Goal: Information Seeking & Learning: Find contact information

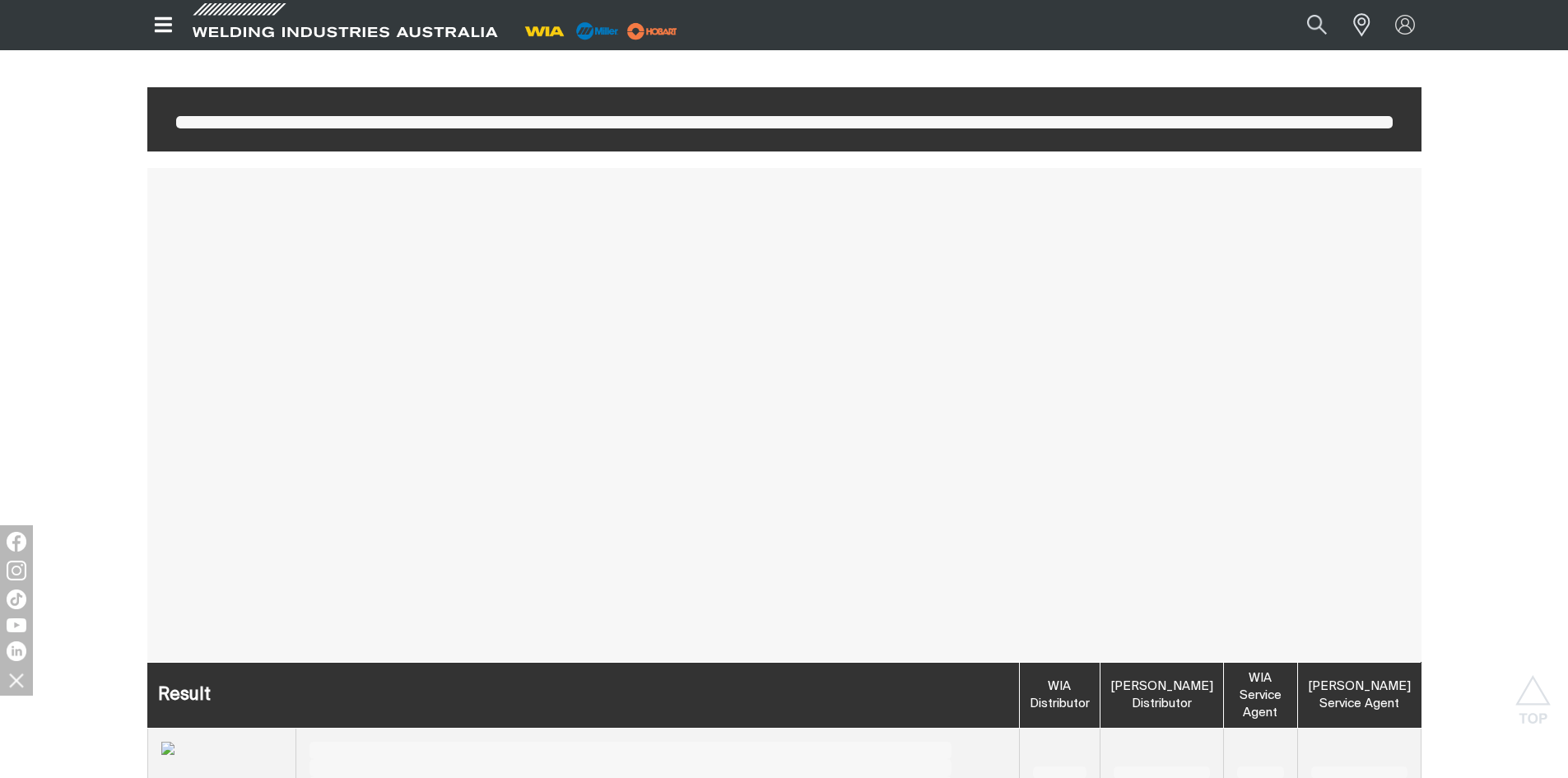
scroll to position [89, 0]
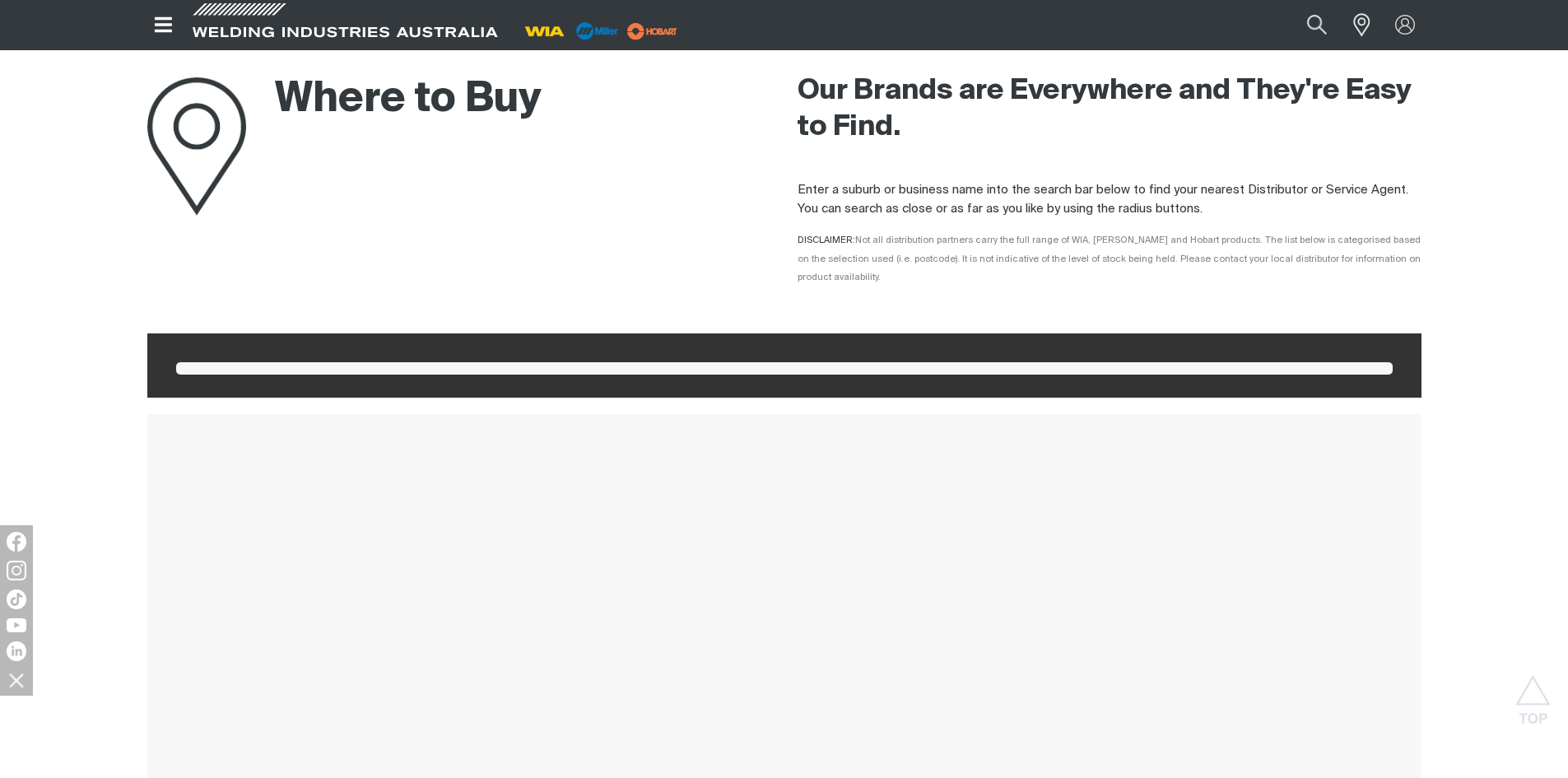
click at [247, 362] on span at bounding box center [784, 368] width 1217 height 12
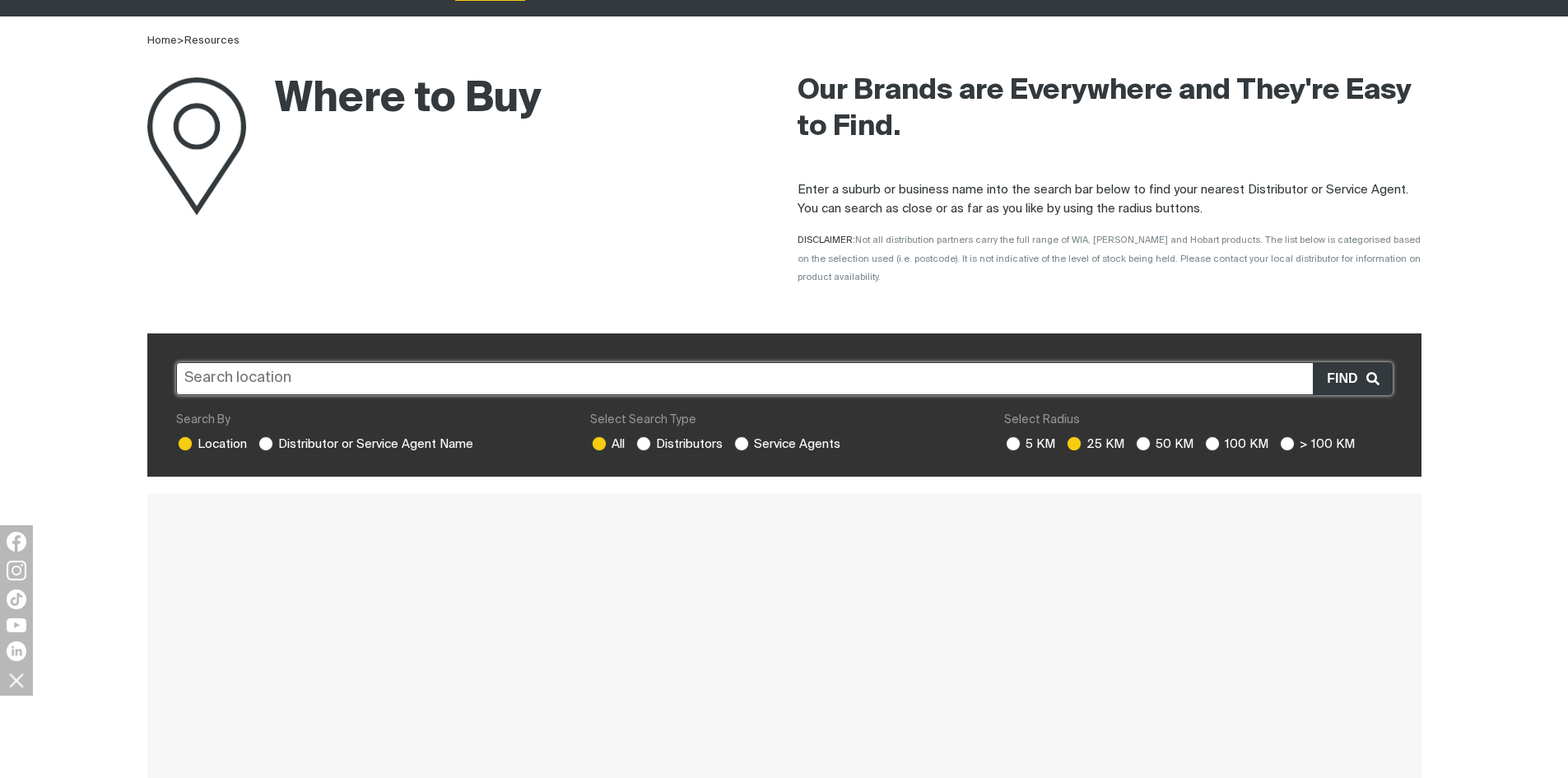
scroll to position [82, 0]
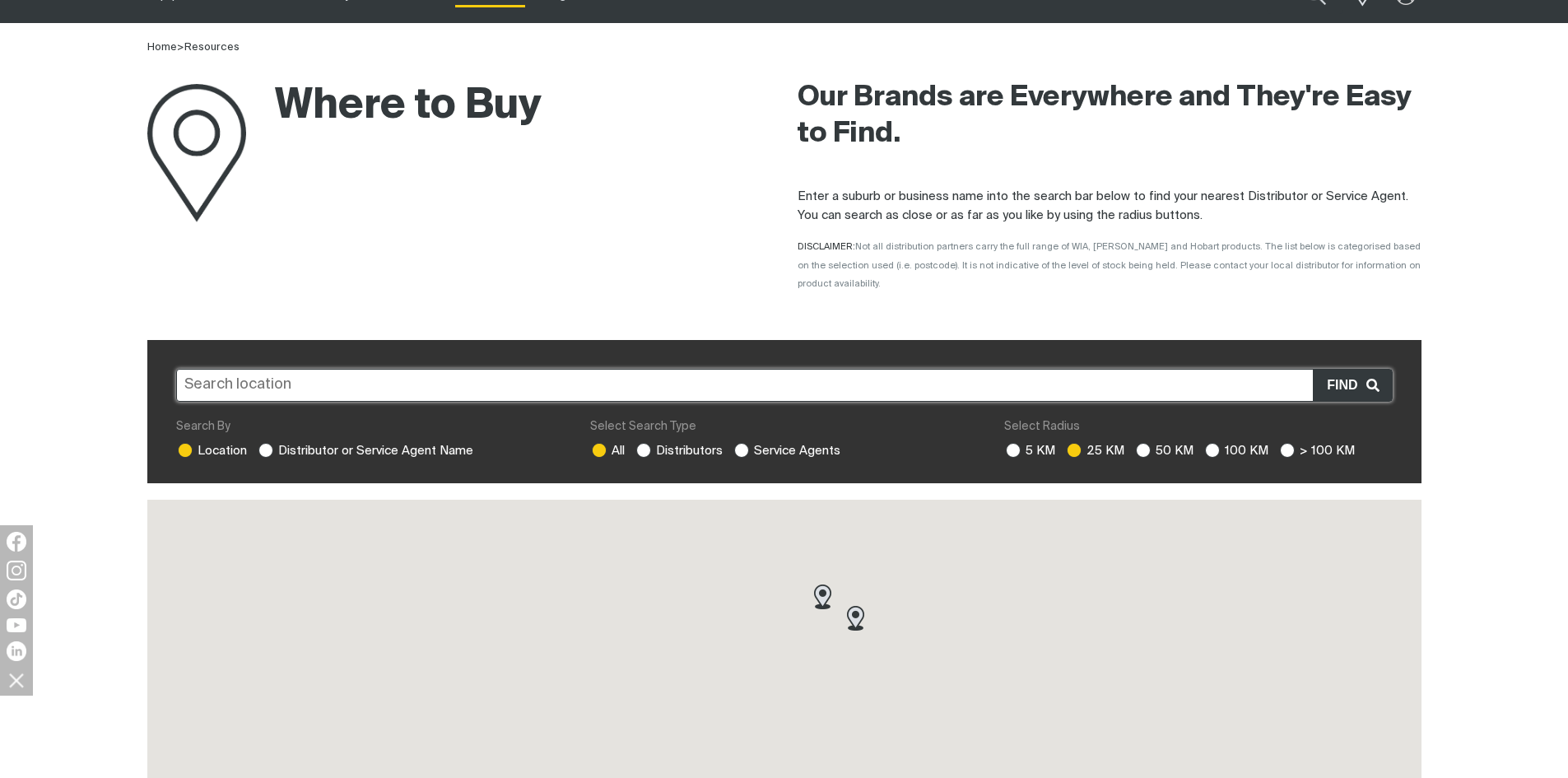
click at [254, 376] on input "text" at bounding box center [784, 385] width 1217 height 33
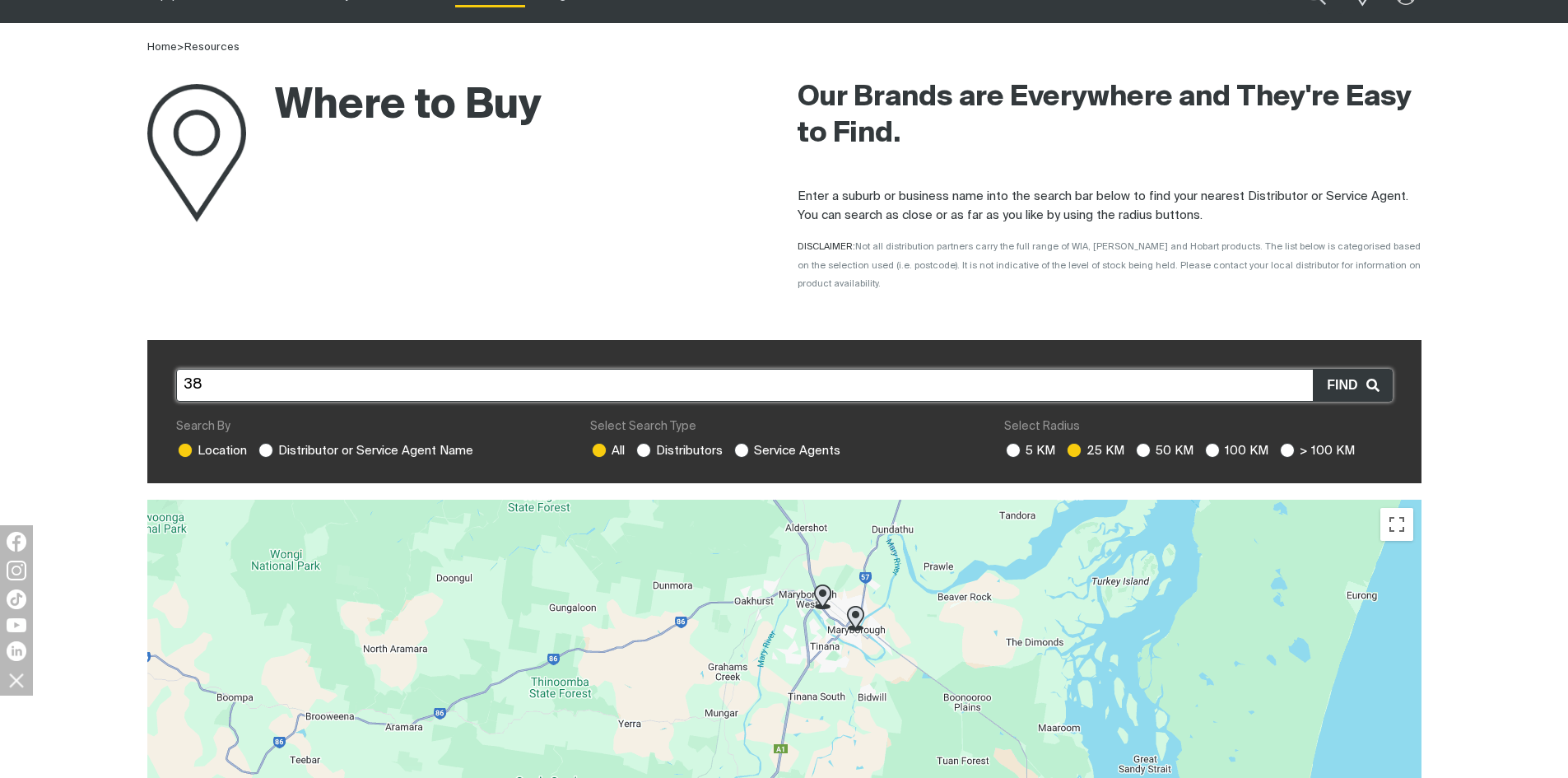
type input "3"
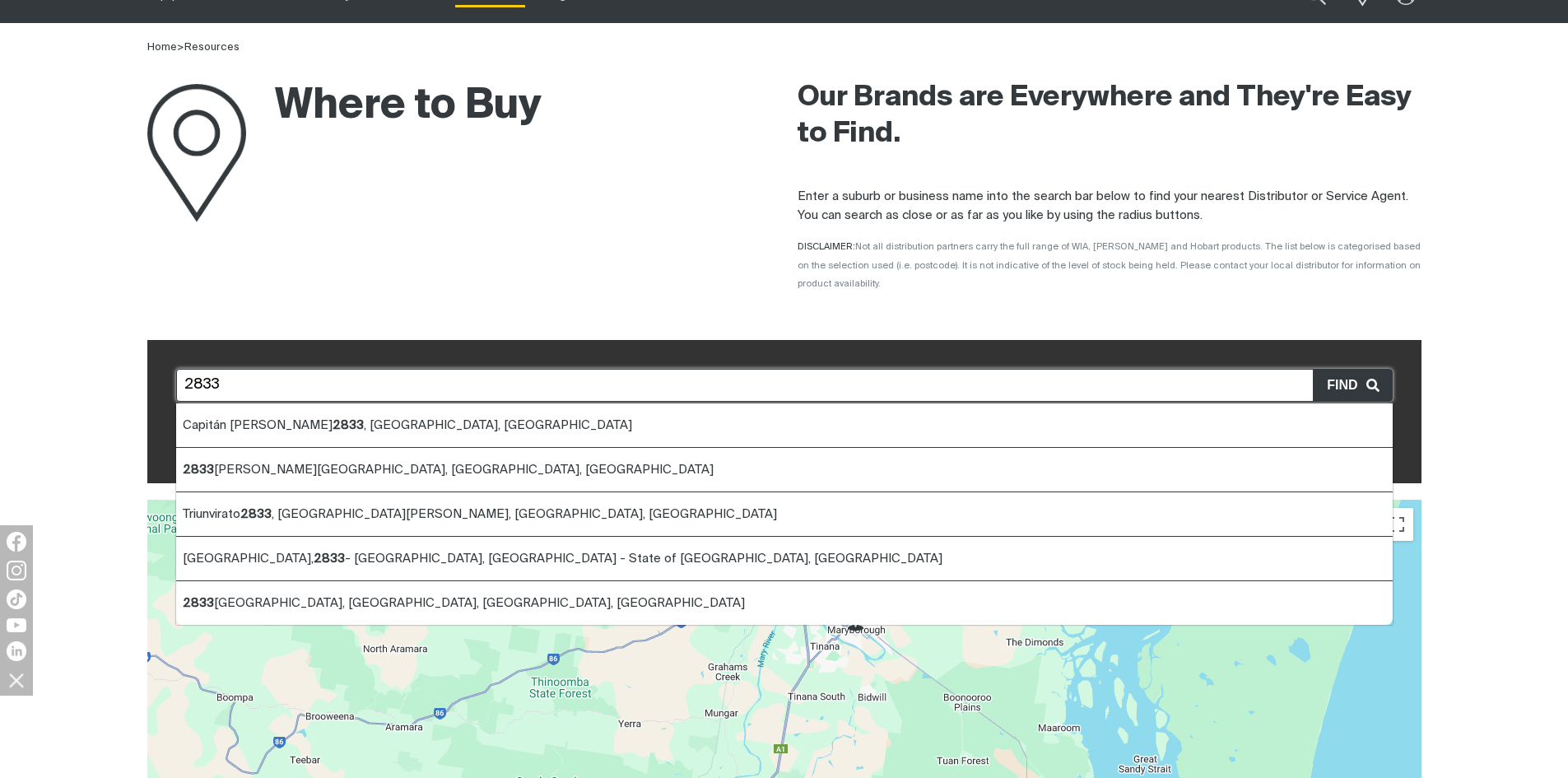
drag, startPoint x: 105, startPoint y: 391, endPoint x: -11, endPoint y: 405, distance: 116.8
paste input "Collarenebri"
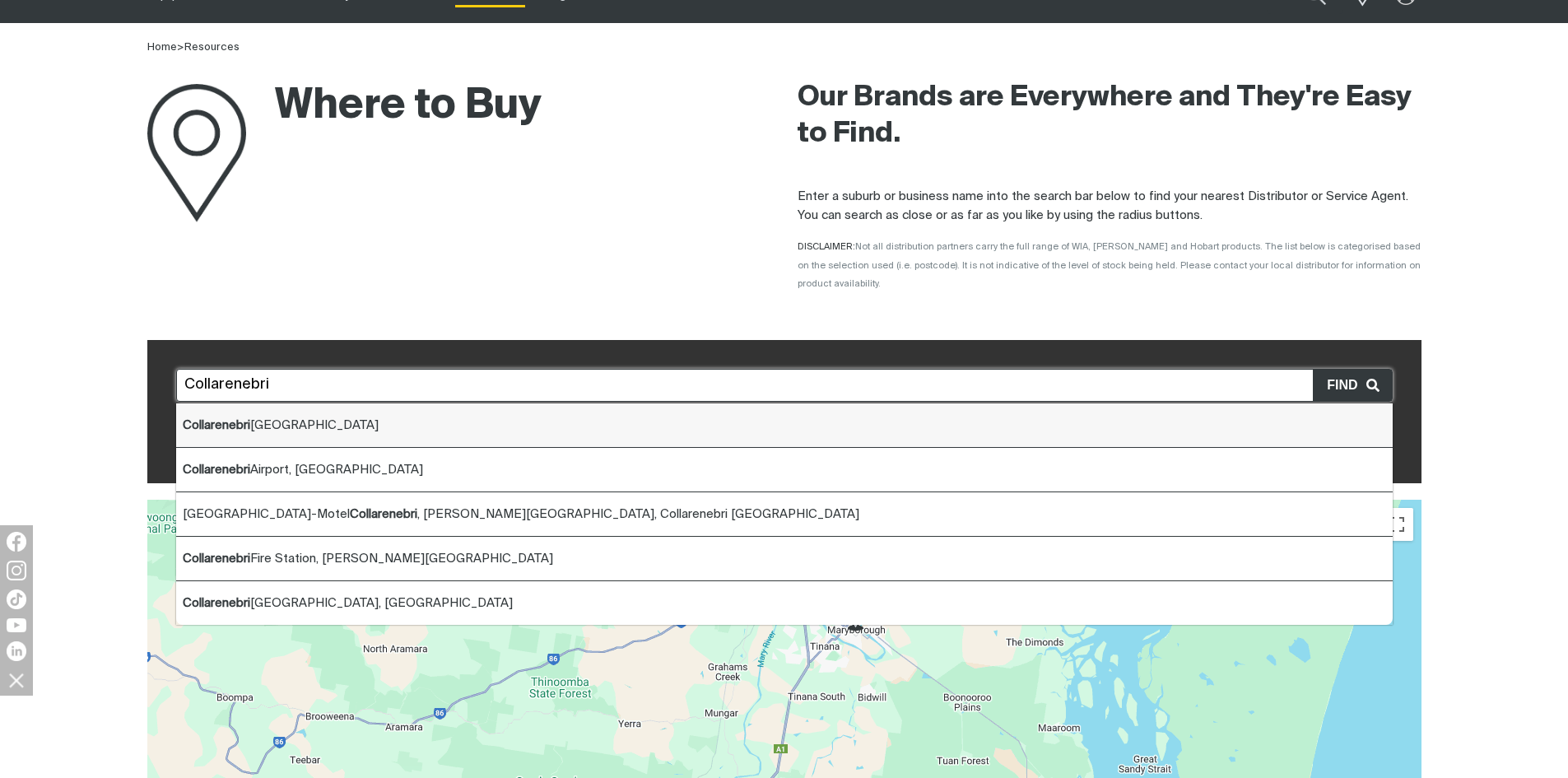
click at [232, 419] on b "Collarenebri" at bounding box center [217, 425] width 68 height 12
type input "Collarenebri [GEOGRAPHIC_DATA]"
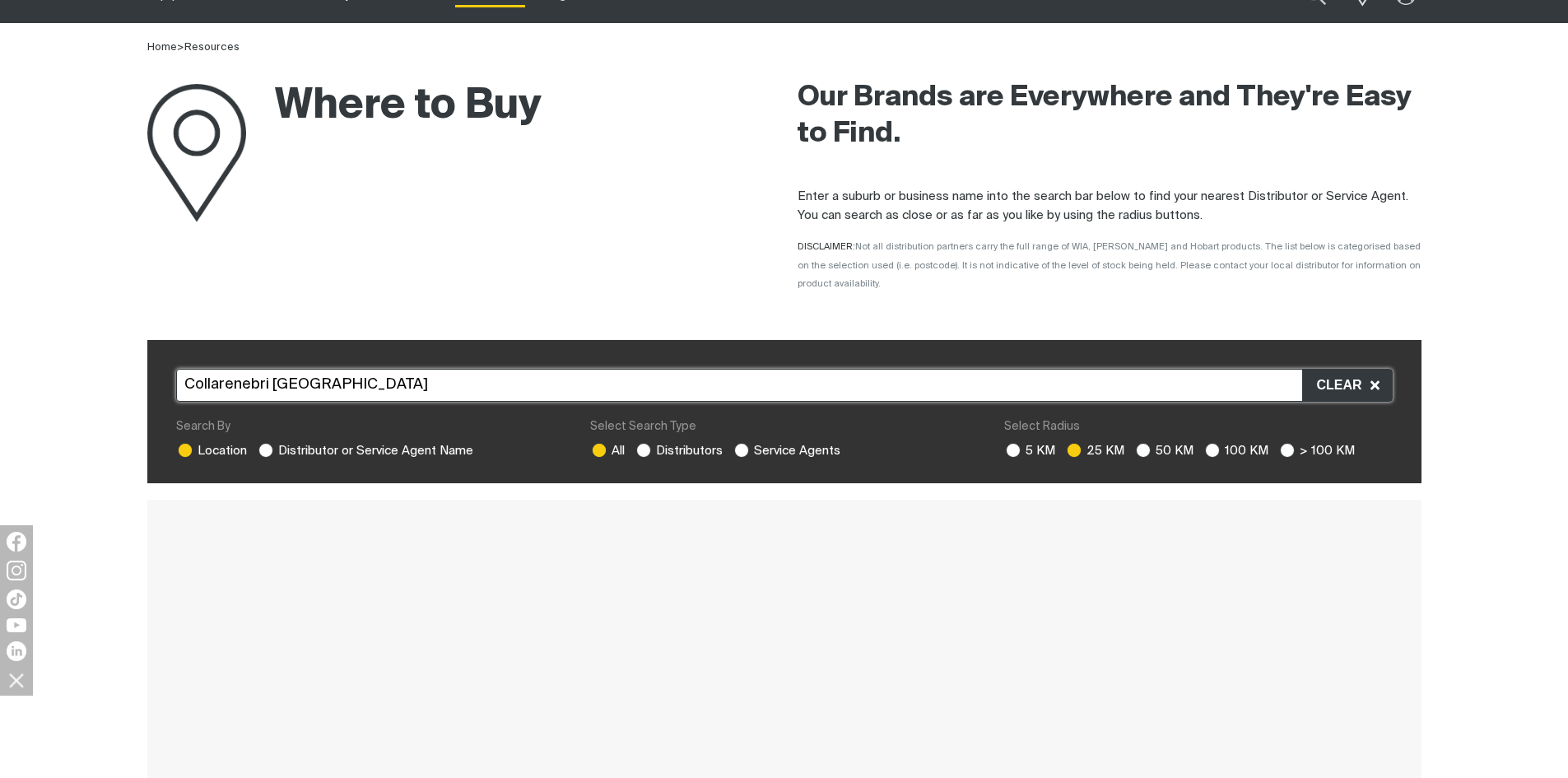
scroll to position [165, 0]
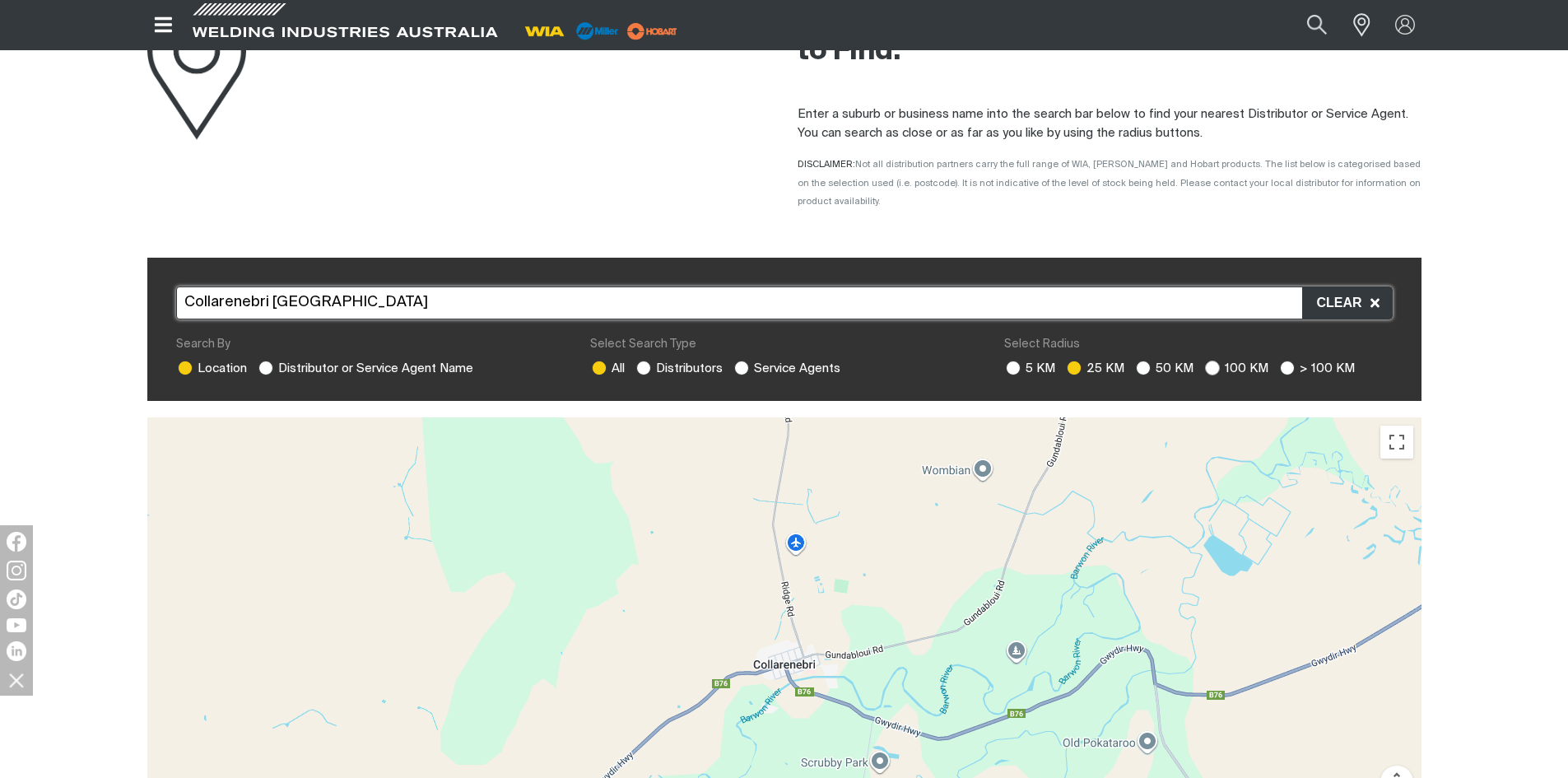
click at [1216, 360] on ins at bounding box center [1212, 367] width 15 height 15
click at [1216, 360] on input "100 KM" at bounding box center [1211, 365] width 11 height 11
radio input "true"
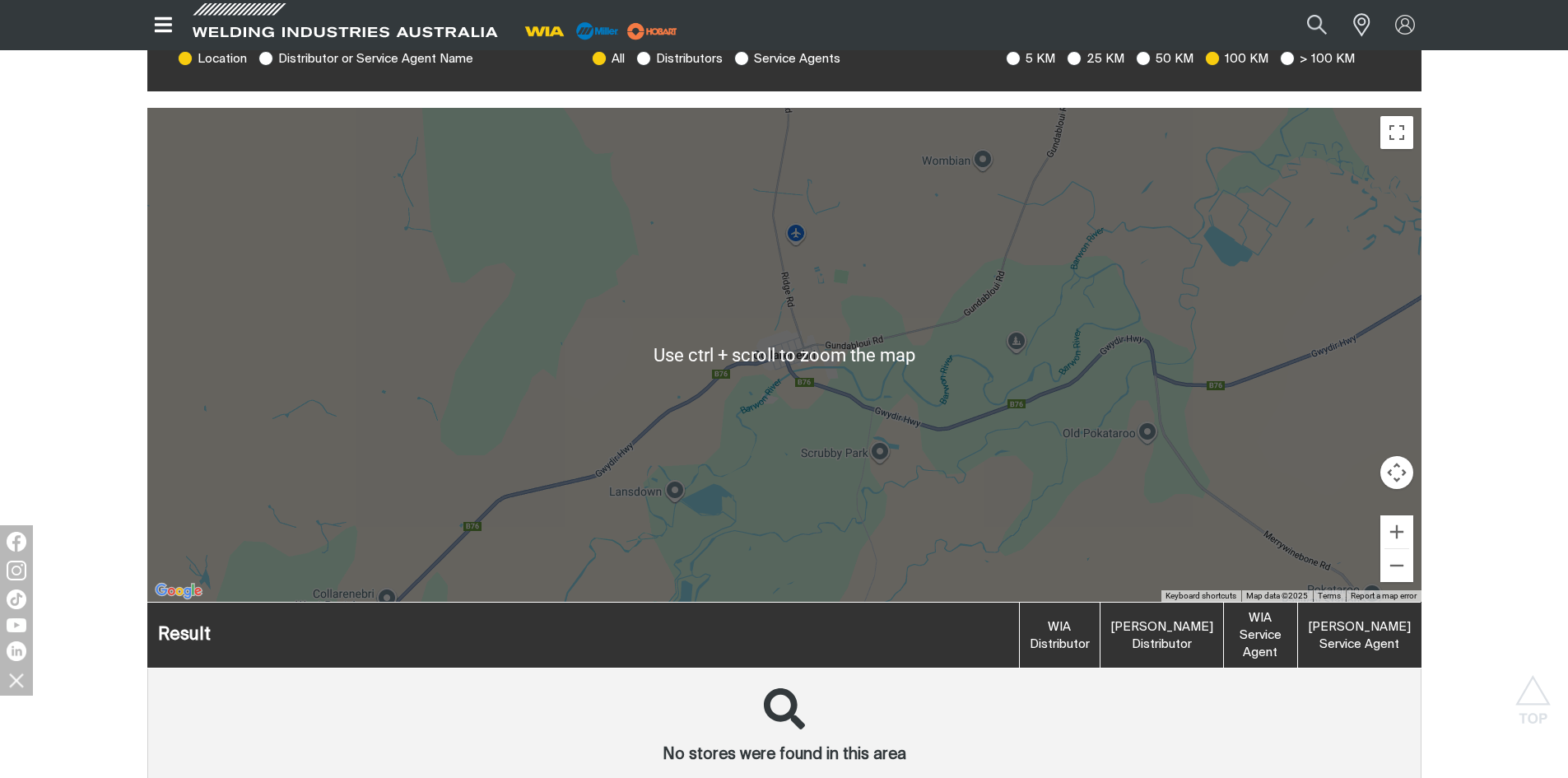
scroll to position [82, 0]
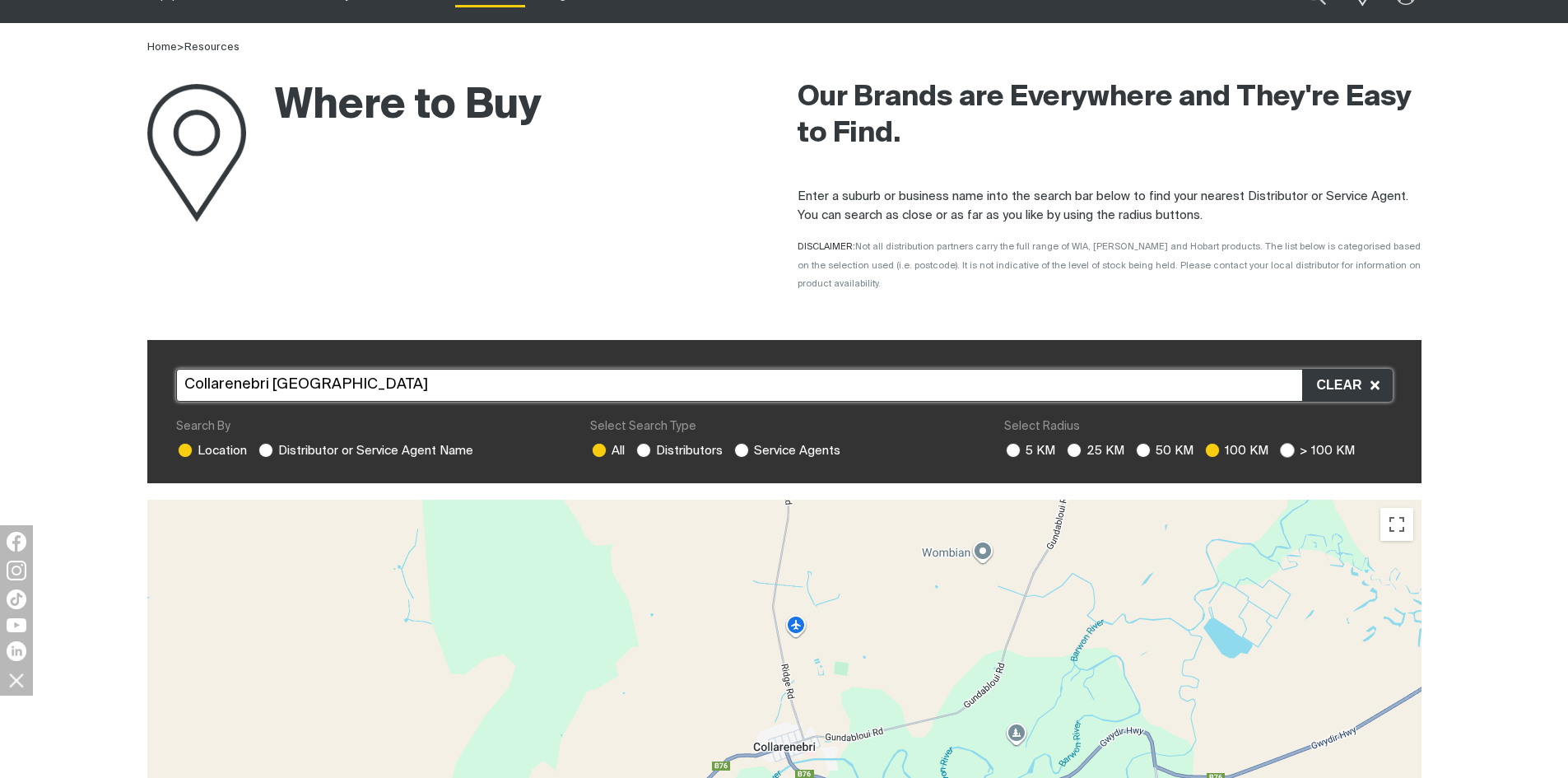
click at [1286, 443] on ins at bounding box center [1287, 450] width 15 height 15
click at [1286, 443] on input "> 100 KM" at bounding box center [1285, 448] width 11 height 11
radio input "true"
click at [1340, 374] on span "Clear" at bounding box center [1343, 385] width 53 height 21
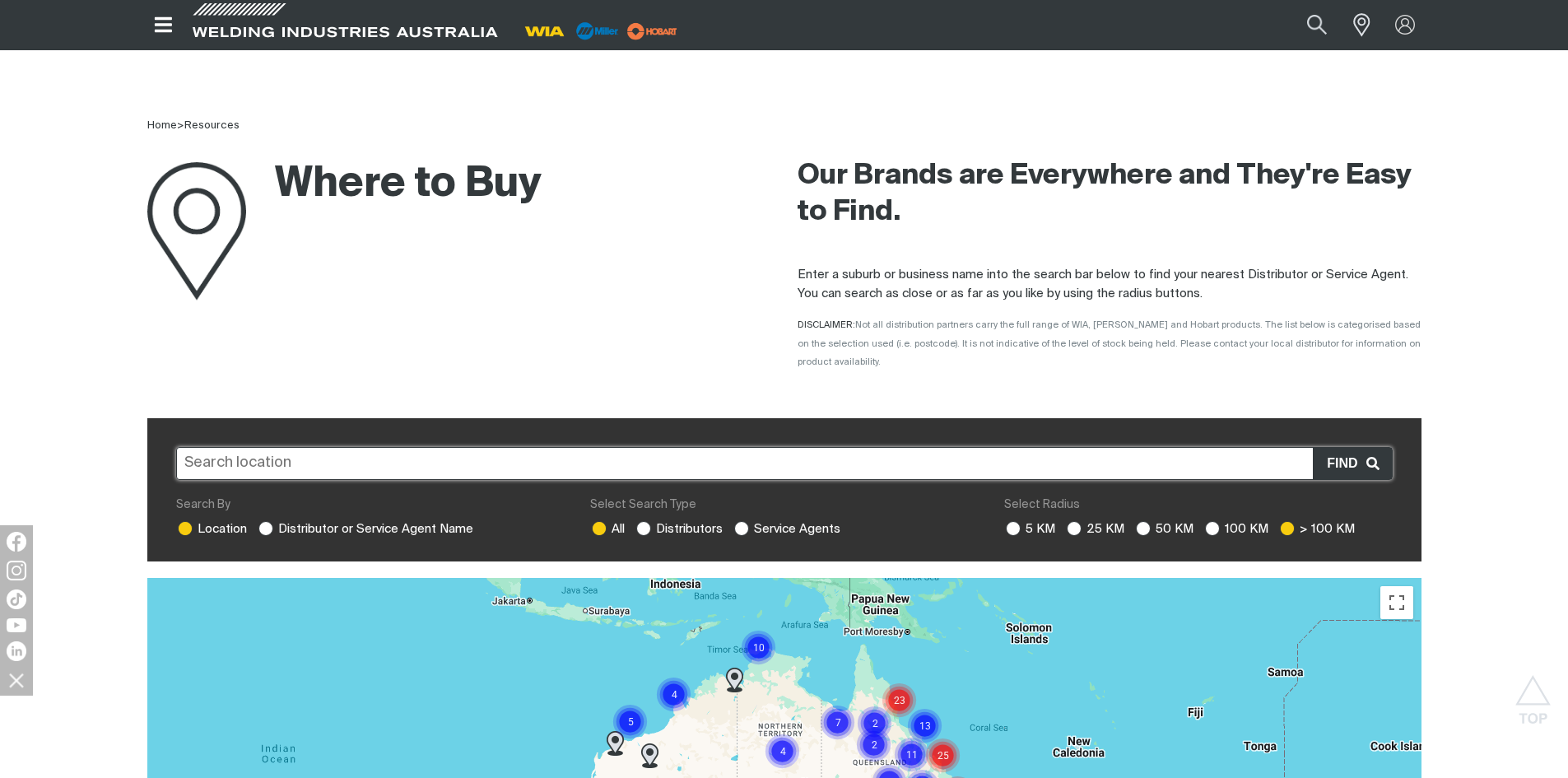
scroll to position [0, 0]
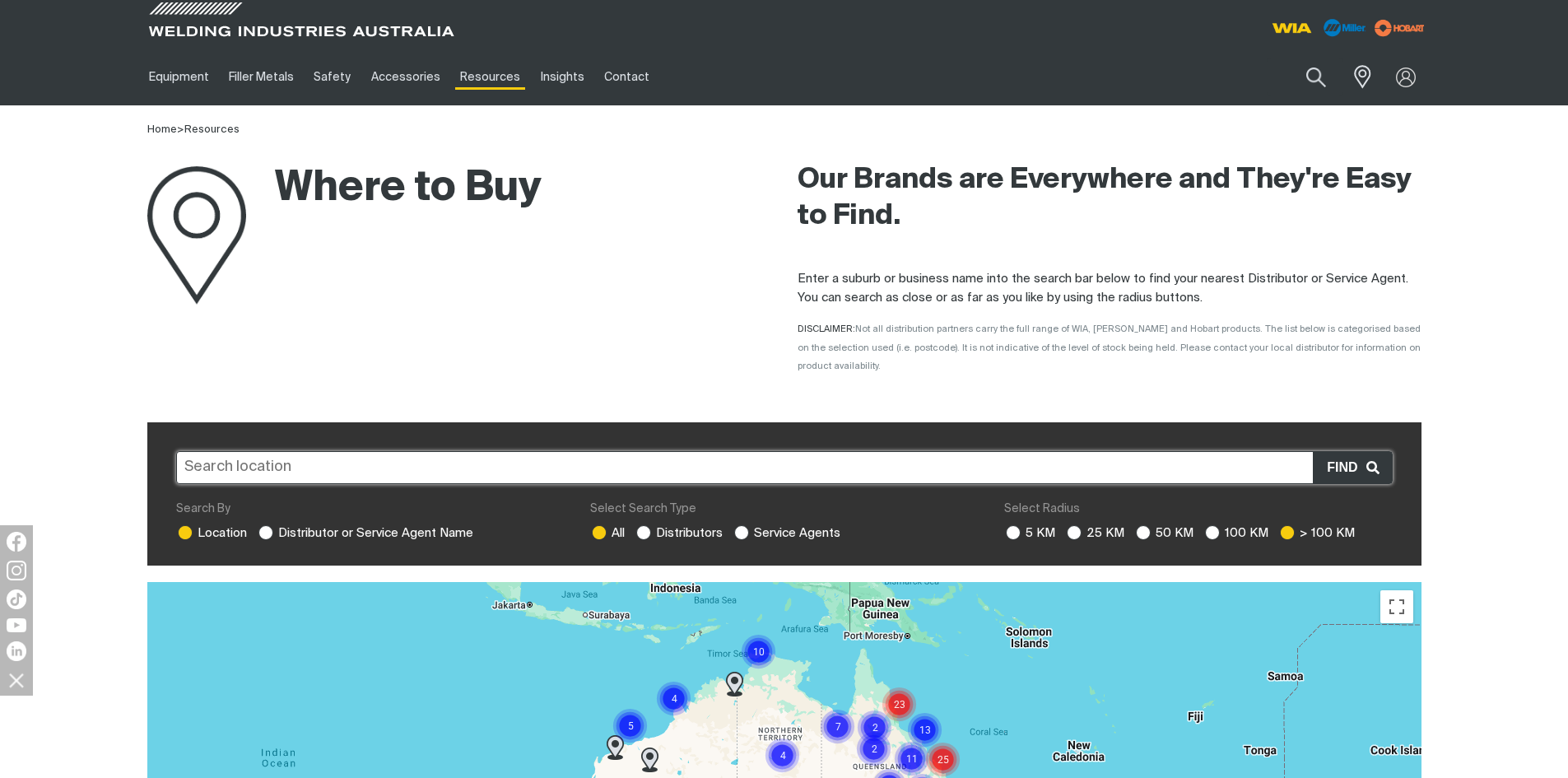
drag, startPoint x: 328, startPoint y: 458, endPoint x: -359, endPoint y: 485, distance: 687.5
type input "m"
type input "moree"
click at [1145, 525] on ins at bounding box center [1143, 532] width 15 height 15
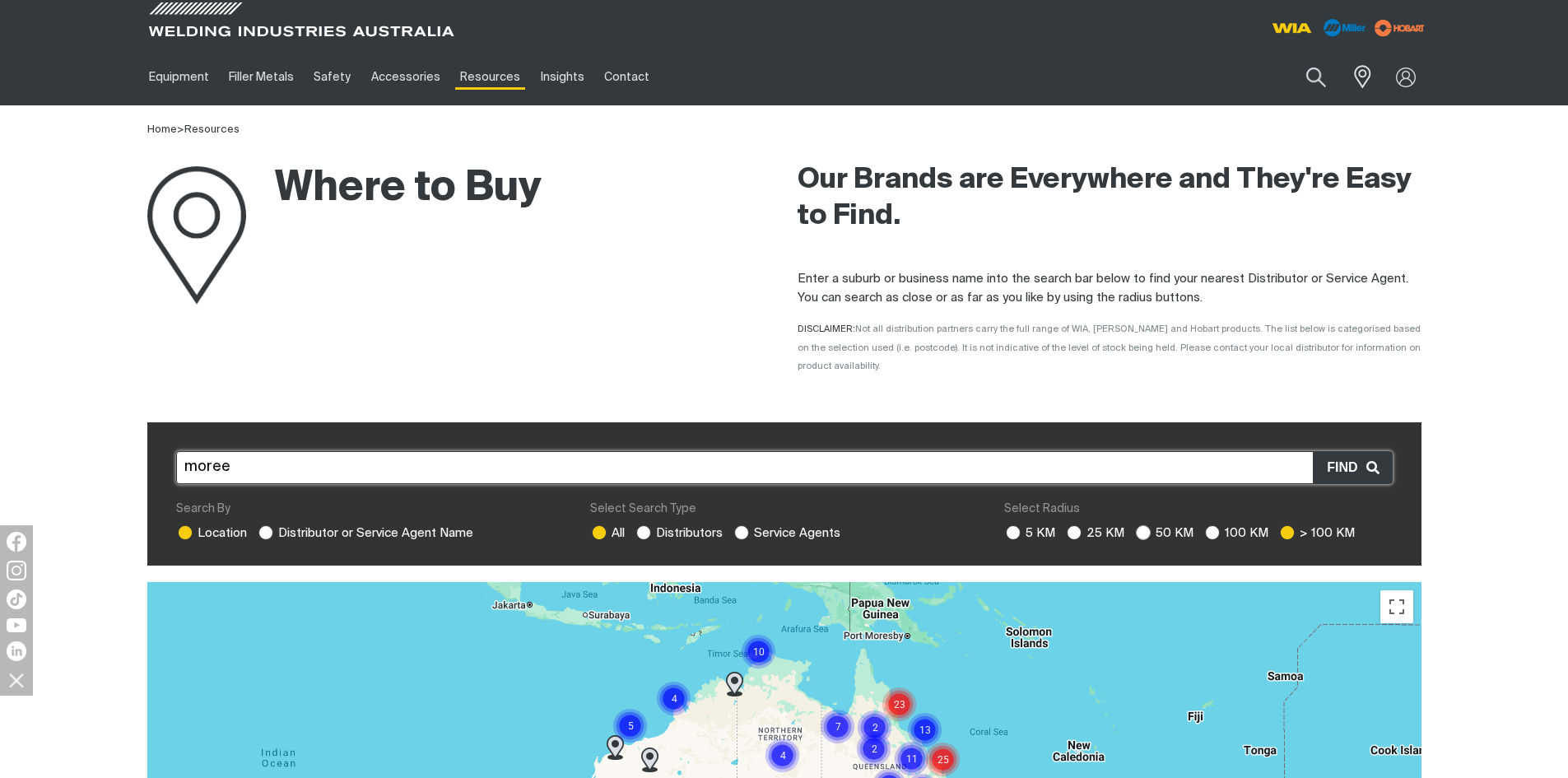
click at [1145, 525] on input "50 KM" at bounding box center [1141, 530] width 11 height 11
radio input "true"
click at [1350, 457] on span "Find" at bounding box center [1346, 468] width 38 height 21
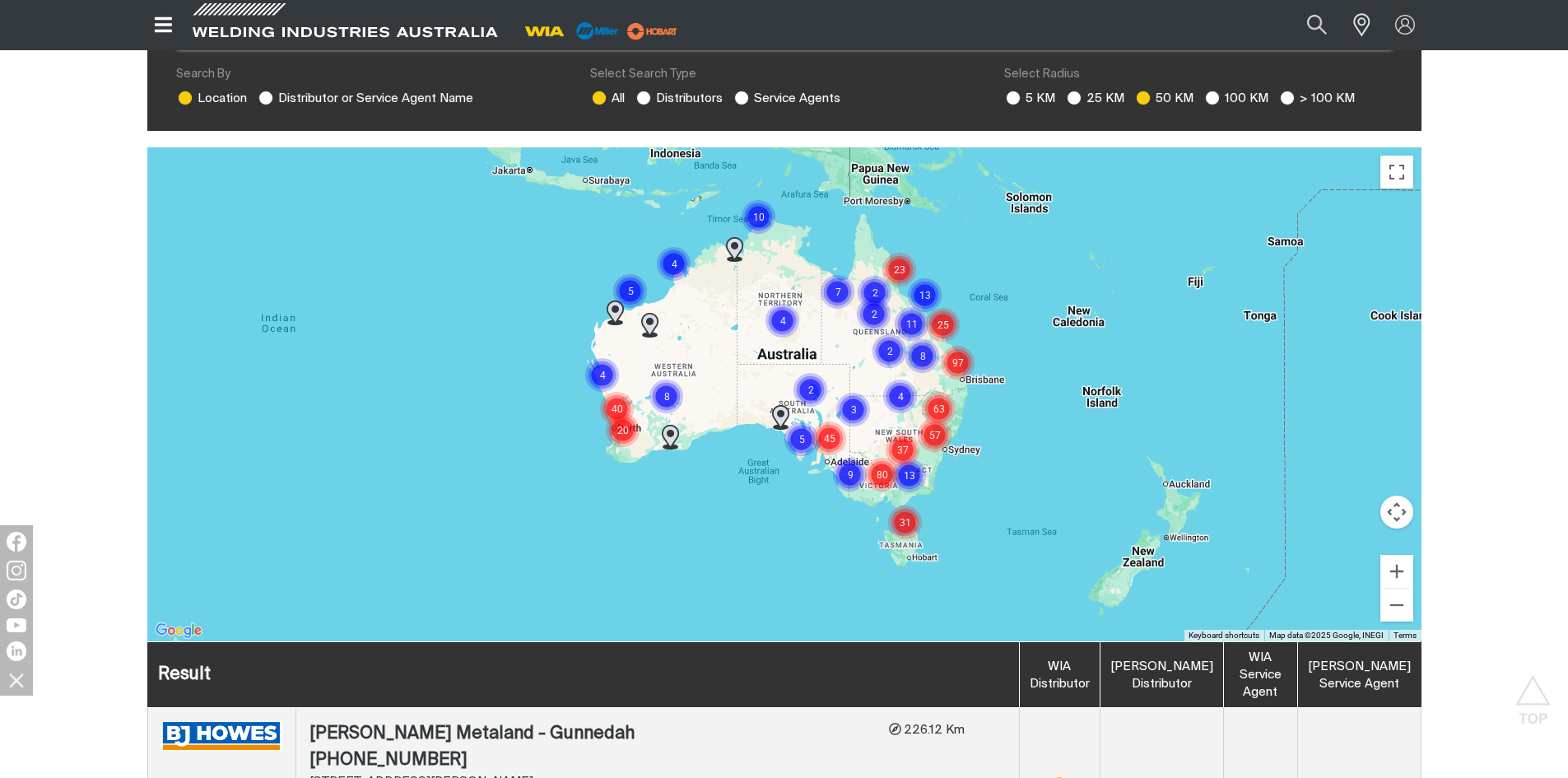
scroll to position [412, 0]
